Goal: Transaction & Acquisition: Purchase product/service

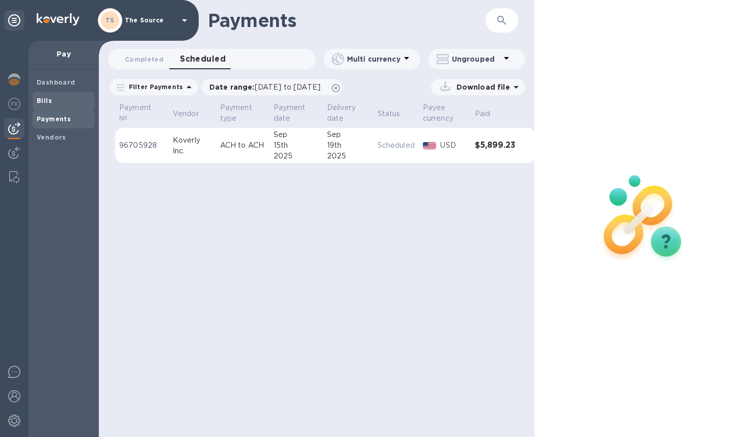
click at [47, 104] on b "Bills" at bounding box center [44, 101] width 15 height 8
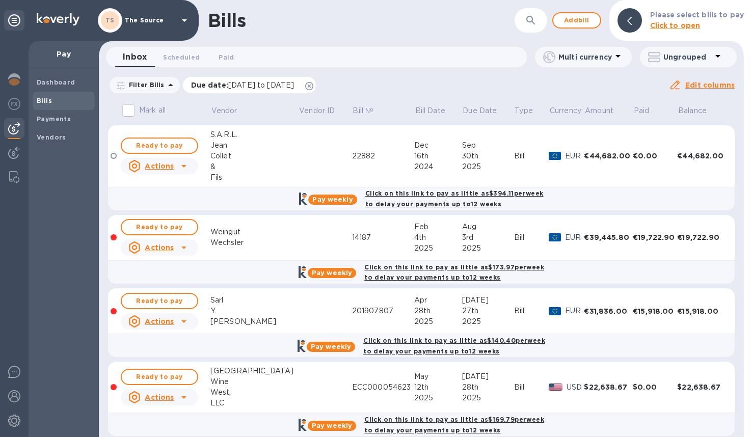
click at [313, 88] on icon at bounding box center [309, 86] width 8 height 8
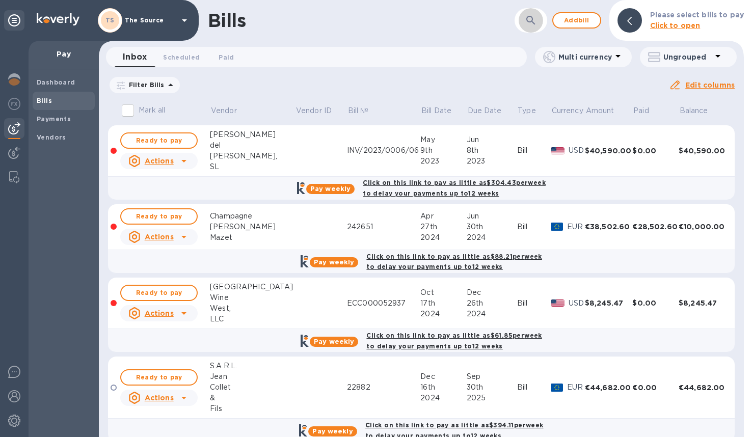
click at [527, 19] on icon "button" at bounding box center [530, 20] width 12 height 12
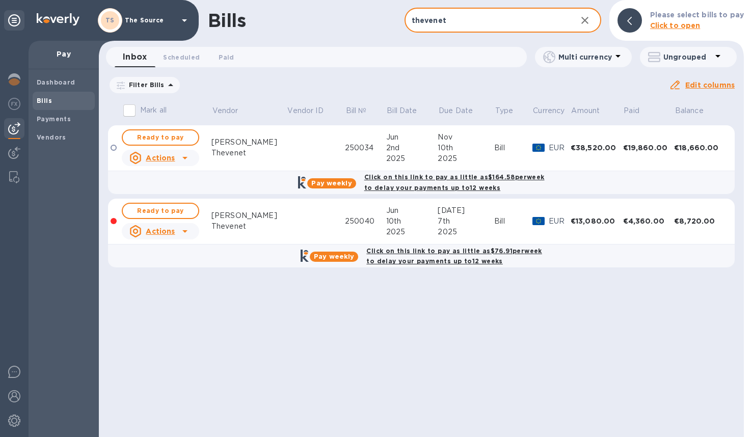
type input "thevenet"
click at [190, 140] on button "Ready to pay" at bounding box center [160, 137] width 77 height 16
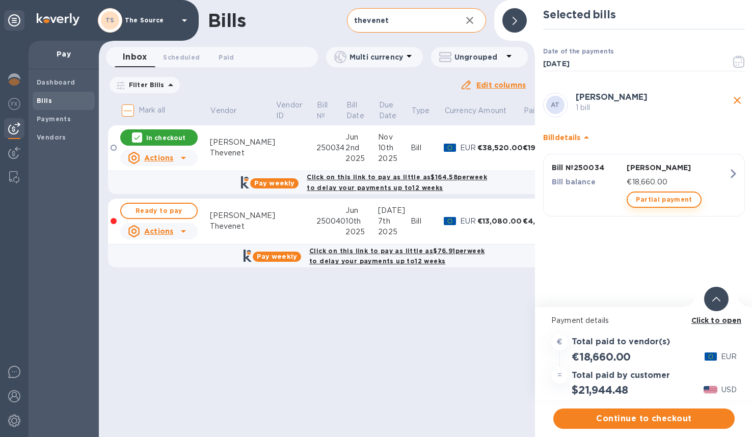
click at [673, 204] on span "Partial payment" at bounding box center [663, 199] width 56 height 12
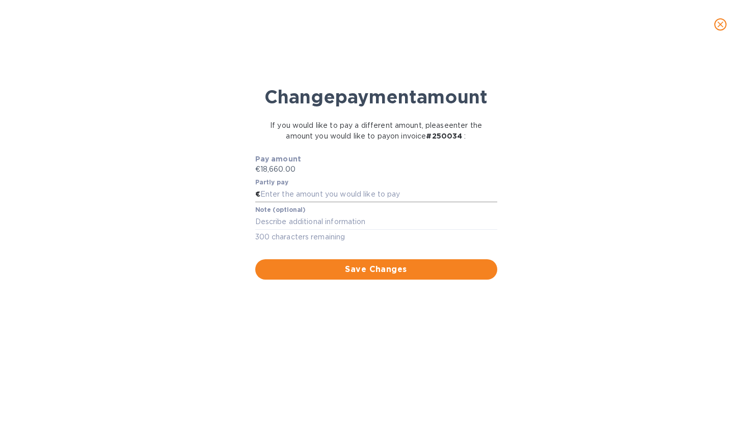
click at [364, 202] on input "text" at bounding box center [378, 194] width 237 height 15
type input "6,620"
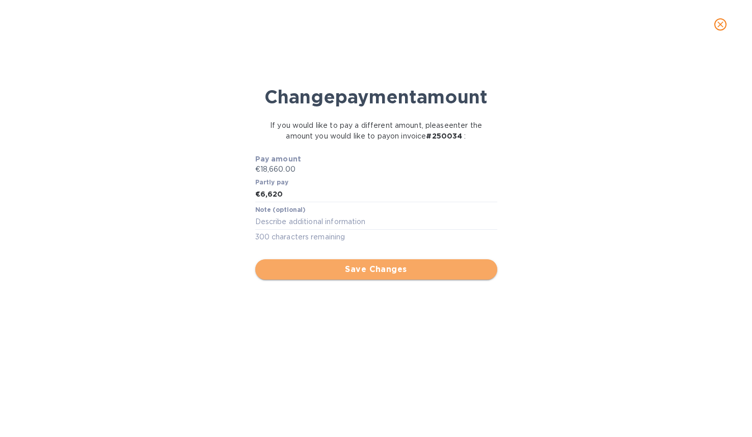
click at [406, 275] on span "Save Changes" at bounding box center [376, 269] width 226 height 12
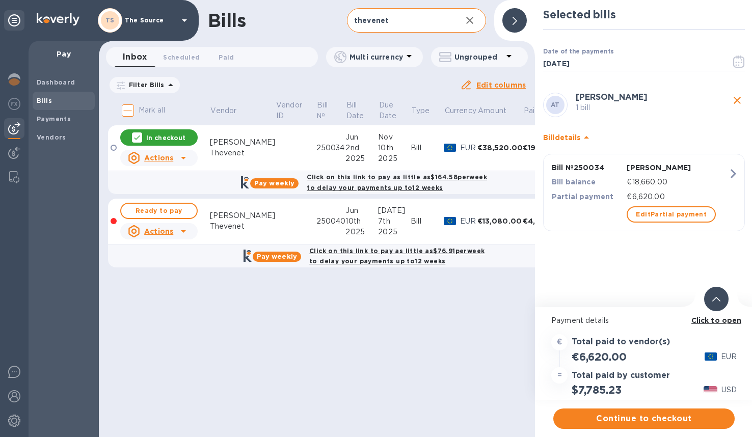
click at [720, 301] on div at bounding box center [716, 299] width 24 height 24
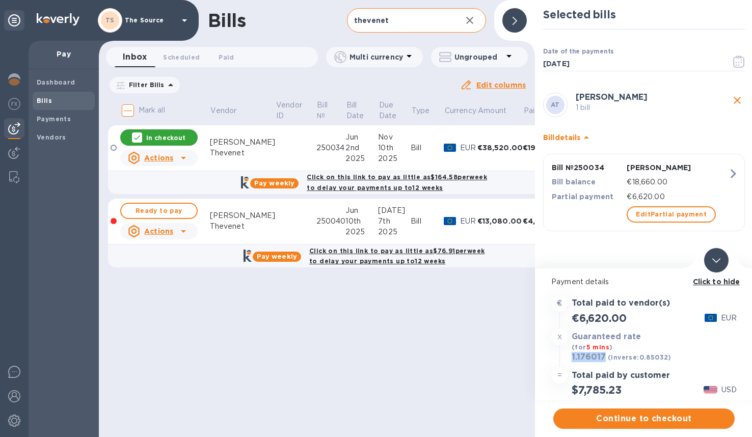
drag, startPoint x: 603, startPoint y: 358, endPoint x: 570, endPoint y: 357, distance: 33.1
click at [570, 357] on div "1.176017 (inverse: 0.85032 )" at bounding box center [621, 357] width 104 height 14
copy h3 "1.176017"
click at [647, 420] on span "Continue to checkout" at bounding box center [643, 418] width 165 height 12
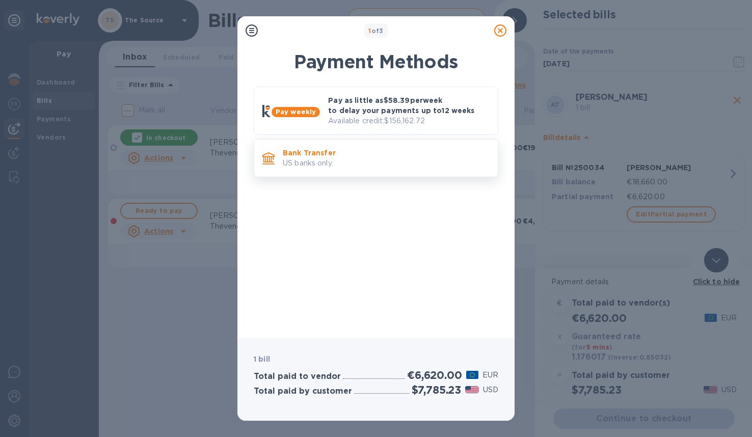
click at [403, 158] on p "US banks only." at bounding box center [386, 163] width 207 height 11
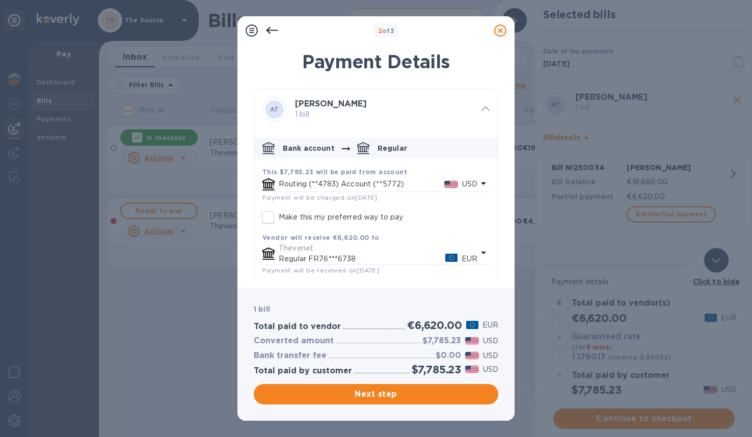
click at [477, 184] on icon "default-method" at bounding box center [483, 183] width 12 height 12
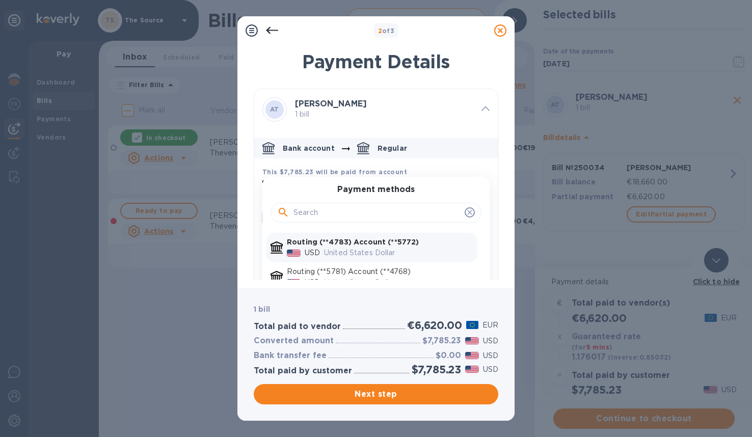
scroll to position [17, 0]
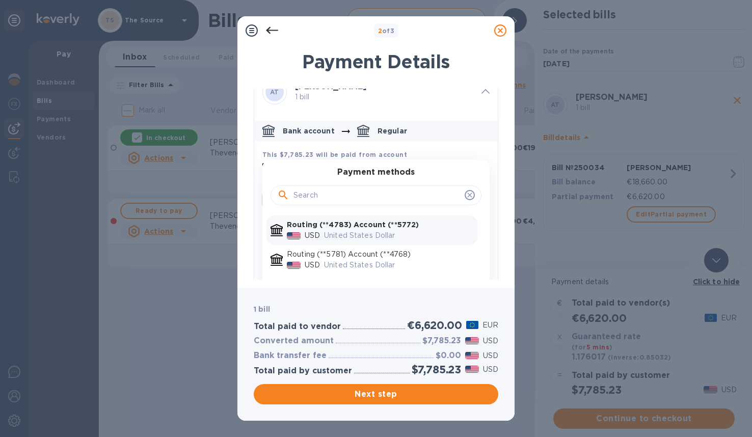
click at [414, 257] on p "Routing (**5781) Account (**4768)" at bounding box center [380, 254] width 186 height 11
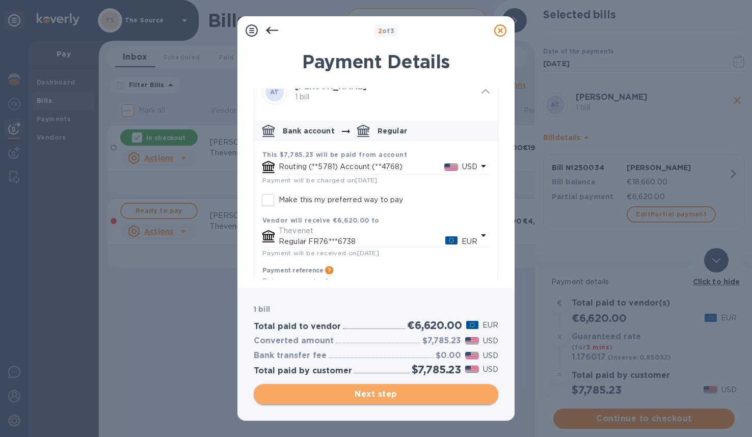
click at [426, 399] on span "Next step" at bounding box center [376, 394] width 228 height 12
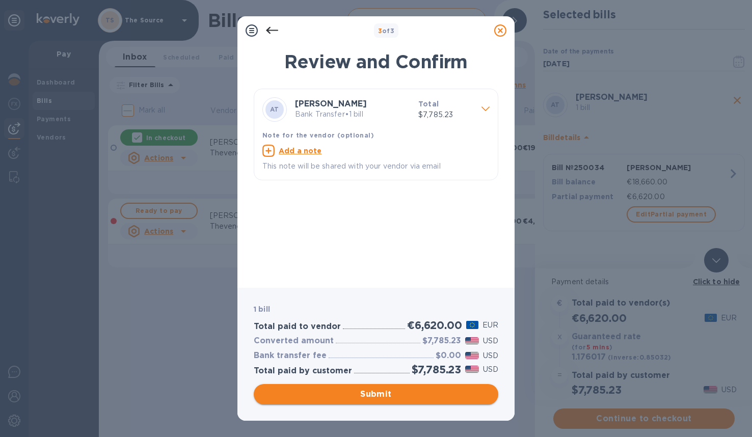
click at [425, 395] on span "Submit" at bounding box center [376, 394] width 228 height 12
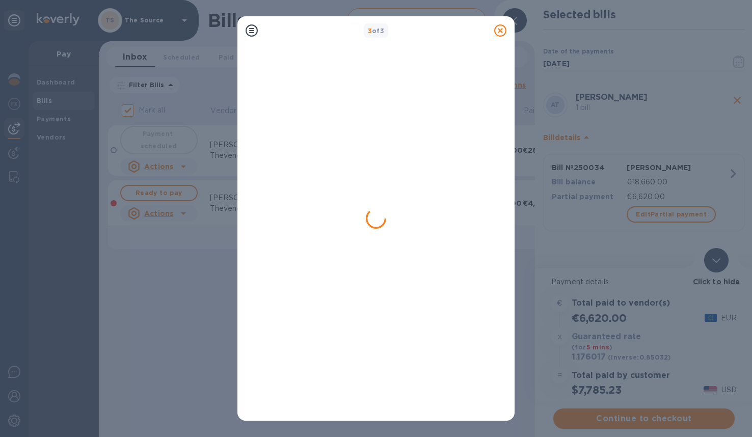
checkbox input "false"
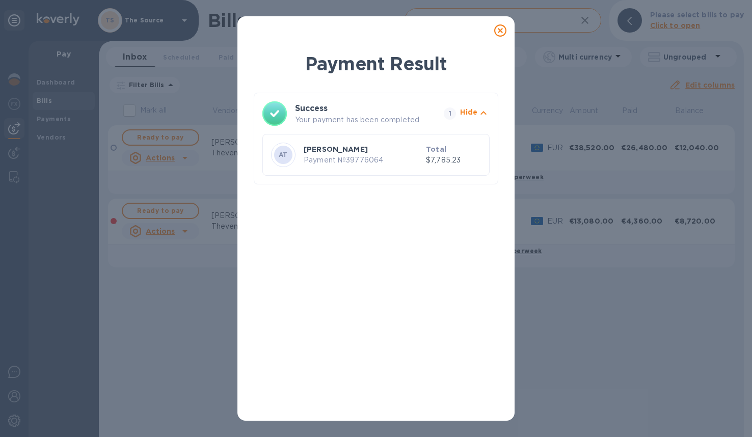
click at [497, 32] on icon at bounding box center [500, 30] width 12 height 12
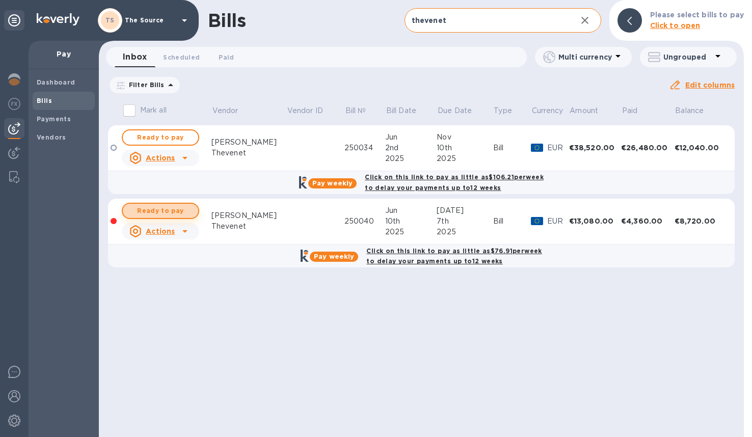
click at [159, 210] on span "Ready to pay" at bounding box center [160, 211] width 59 height 12
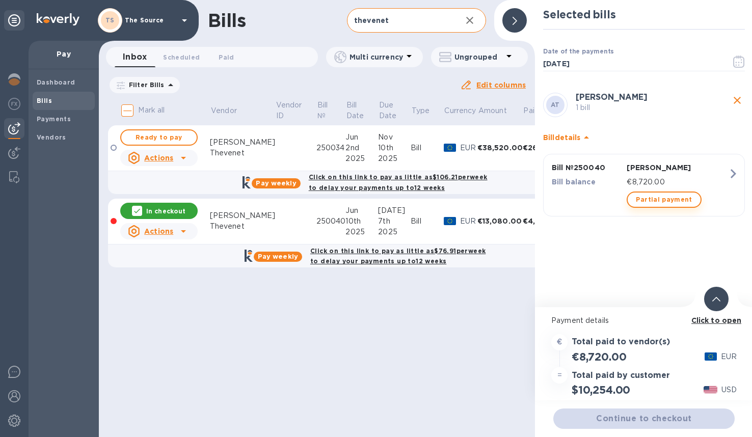
click at [650, 197] on span "Partial payment" at bounding box center [663, 199] width 56 height 12
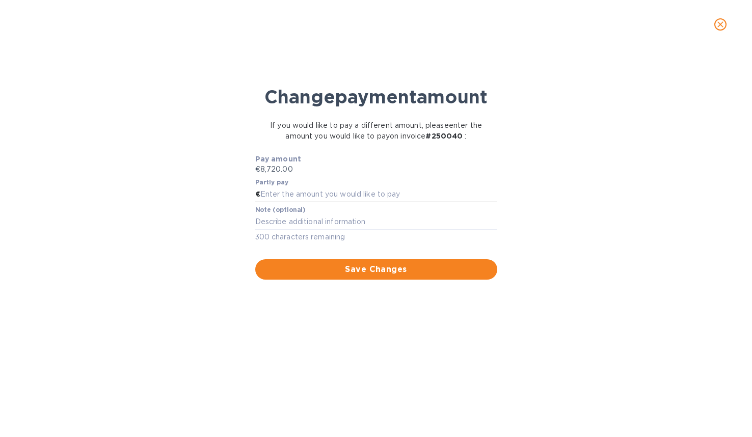
click at [314, 202] on input "text" at bounding box center [378, 194] width 237 height 15
type input "2,180"
click at [360, 275] on span "Save Changes" at bounding box center [376, 269] width 226 height 12
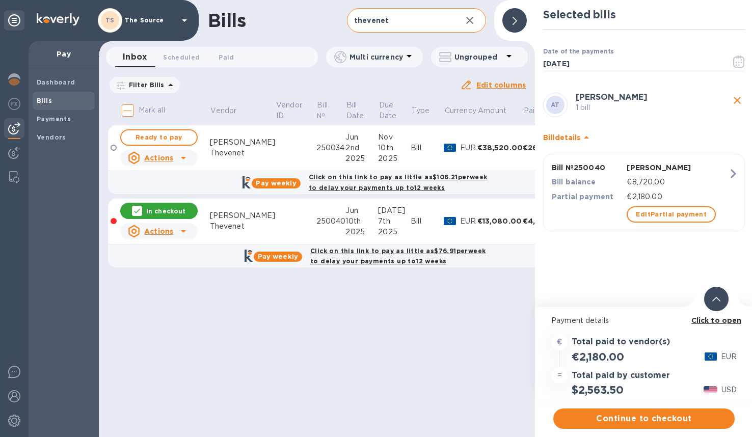
click at [712, 301] on icon at bounding box center [716, 299] width 8 height 5
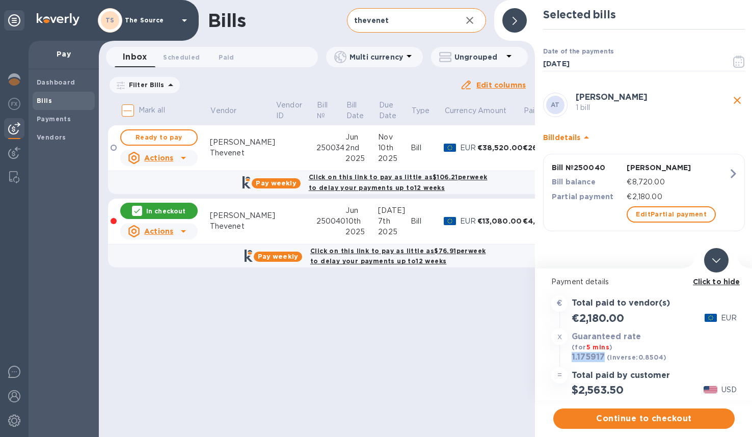
drag, startPoint x: 603, startPoint y: 357, endPoint x: 568, endPoint y: 357, distance: 35.1
click at [568, 357] on div "1.175917 (inverse: 0.8504 ) USD" at bounding box center [643, 357] width 189 height 15
copy h3 "1.175917"
click at [614, 420] on span "Continue to checkout" at bounding box center [643, 418] width 165 height 12
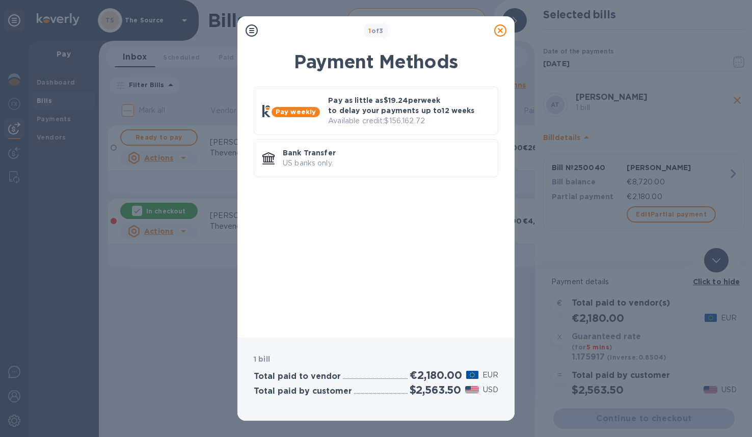
click at [505, 30] on icon at bounding box center [500, 30] width 12 height 12
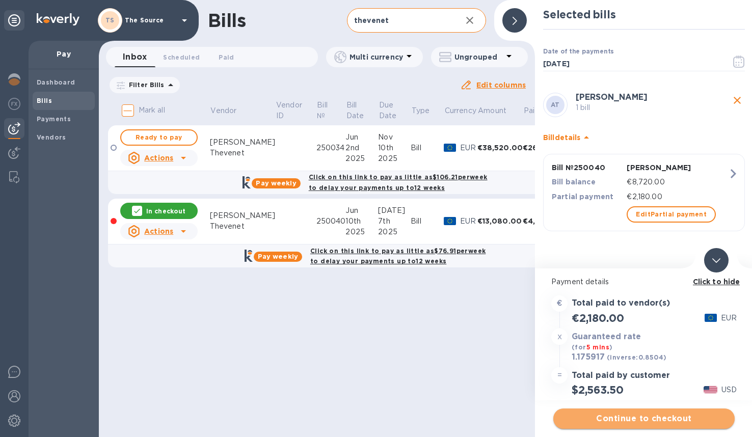
click at [646, 414] on span "Continue to checkout" at bounding box center [643, 418] width 165 height 12
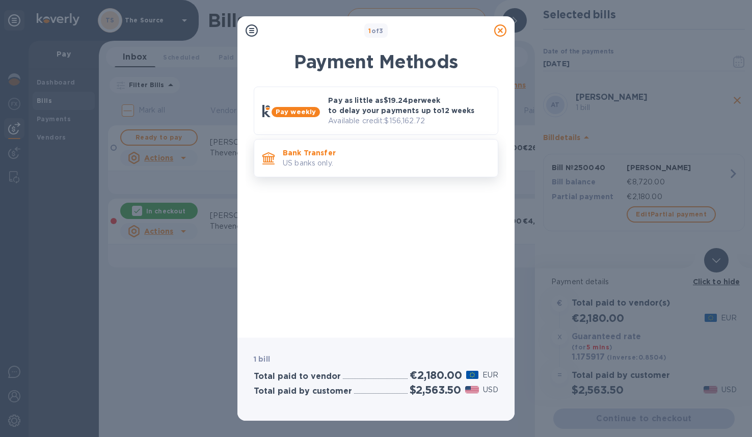
click at [380, 153] on p "Bank Transfer" at bounding box center [386, 153] width 207 height 10
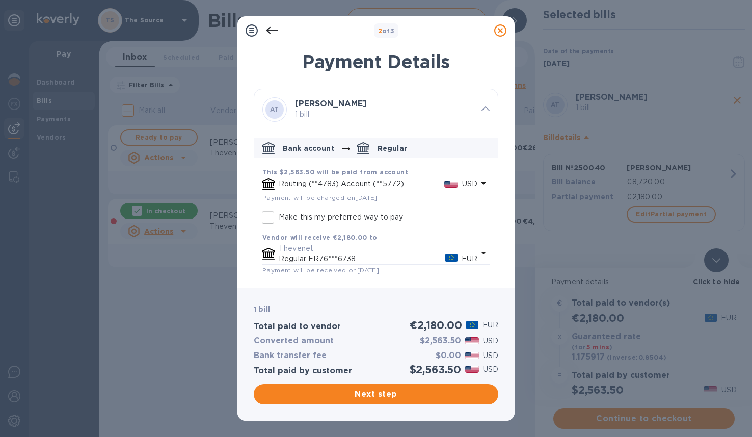
click at [483, 183] on icon "default-method" at bounding box center [483, 183] width 12 height 12
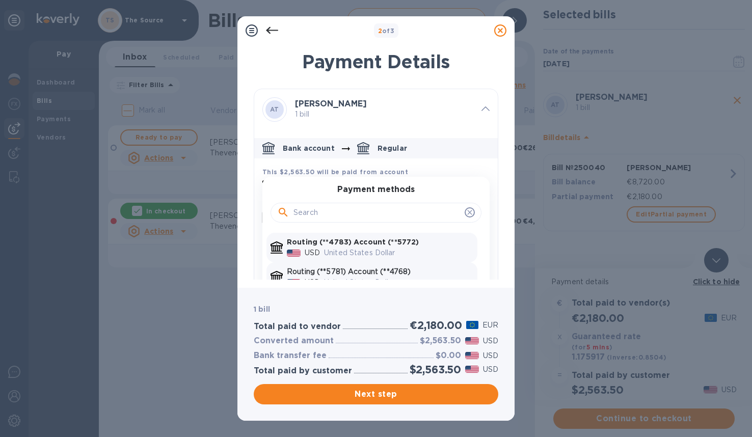
click at [433, 272] on p "Routing (**5781) Account (**4768)" at bounding box center [380, 271] width 186 height 11
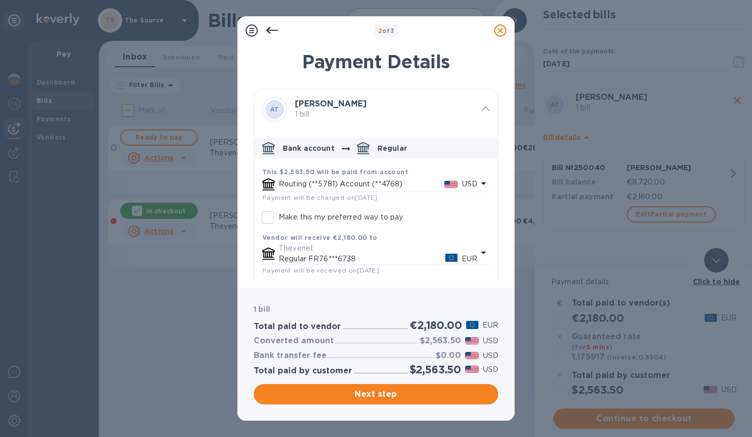
click at [469, 182] on p "USD" at bounding box center [469, 184] width 15 height 11
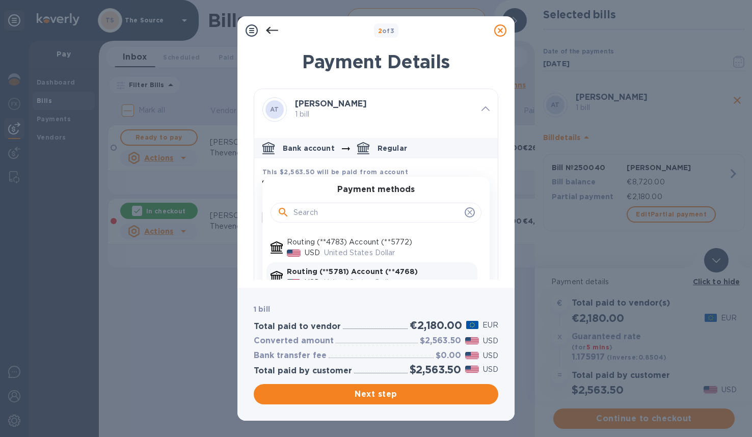
click at [431, 272] on p "Routing (**5781) Account (**4768)" at bounding box center [380, 271] width 186 height 11
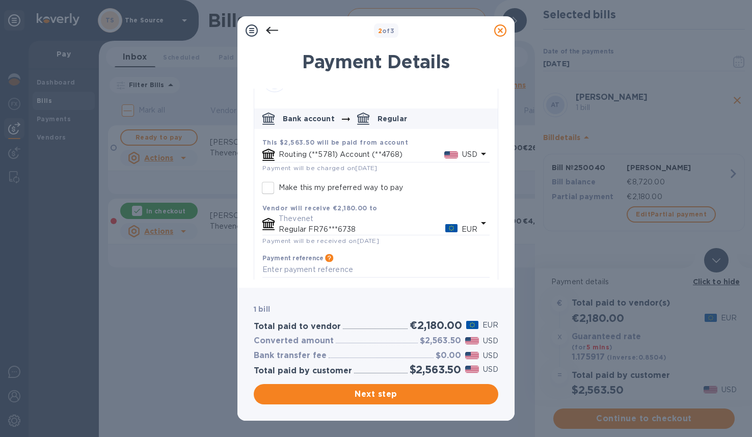
scroll to position [35, 0]
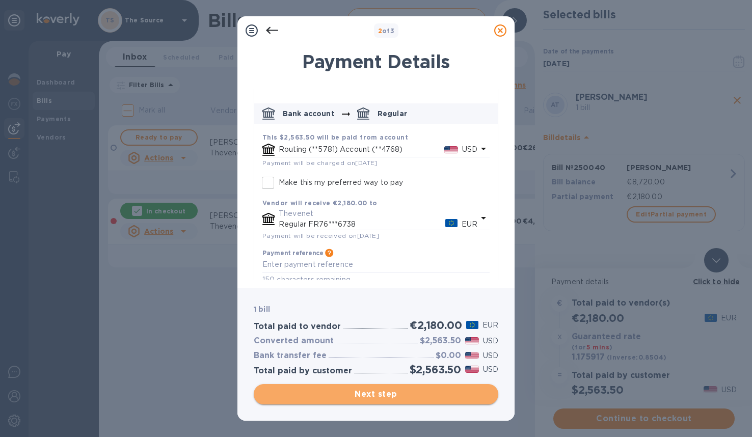
click at [421, 397] on span "Next step" at bounding box center [376, 394] width 228 height 12
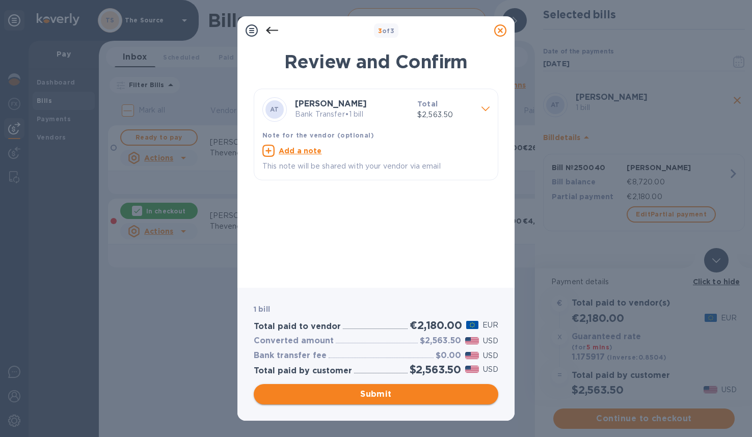
click at [421, 391] on span "Submit" at bounding box center [376, 394] width 228 height 12
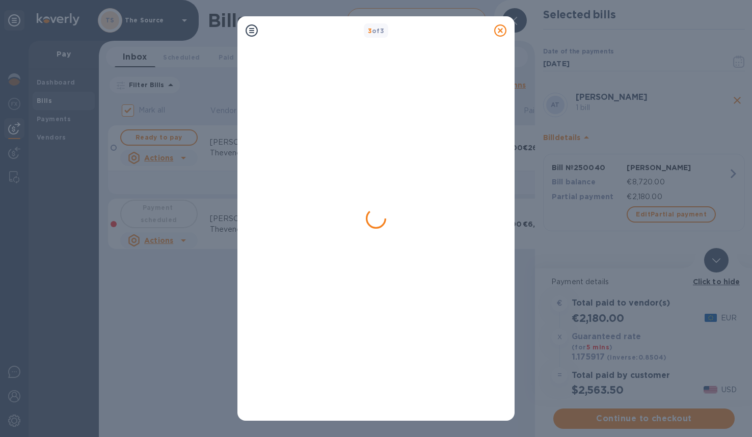
checkbox input "false"
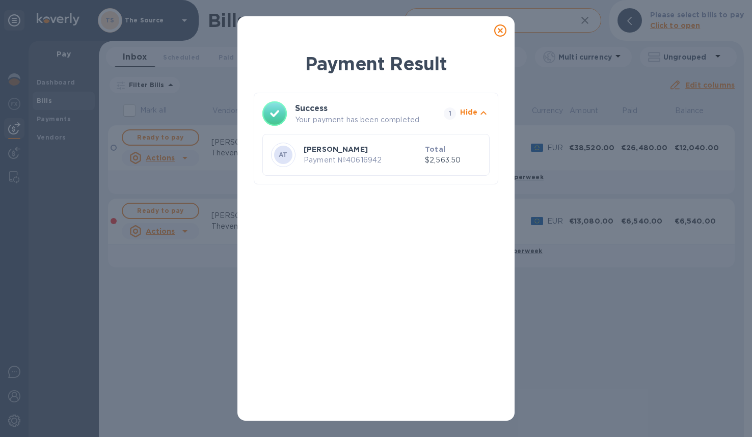
click at [499, 32] on icon at bounding box center [500, 30] width 12 height 12
